Goal: Transaction & Acquisition: Purchase product/service

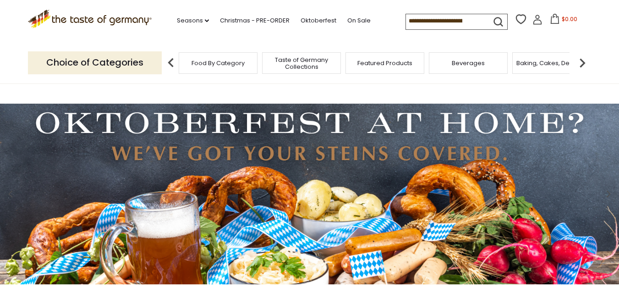
click at [454, 22] on input at bounding box center [444, 20] width 77 height 13
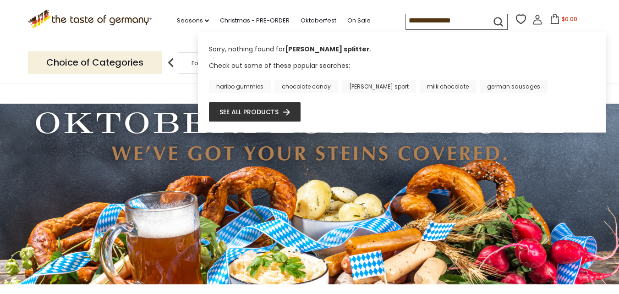
type input "**********"
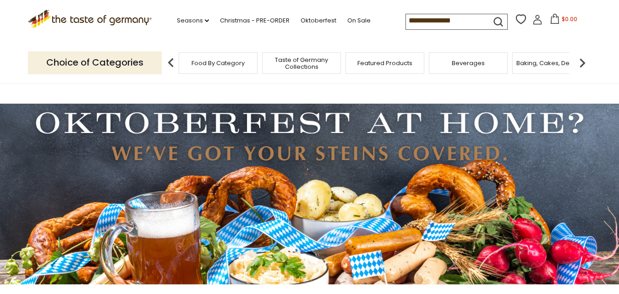
click at [496, 20] on icon "submit" at bounding box center [498, 22] width 12 height 12
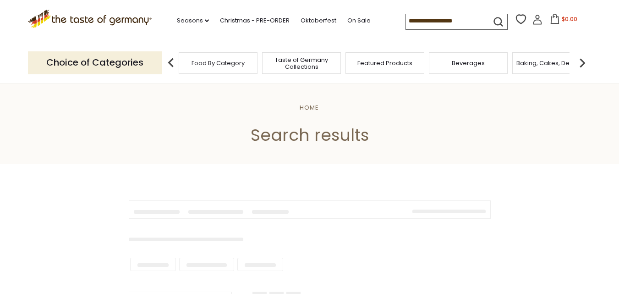
type input "**********"
